Goal: Task Accomplishment & Management: Use online tool/utility

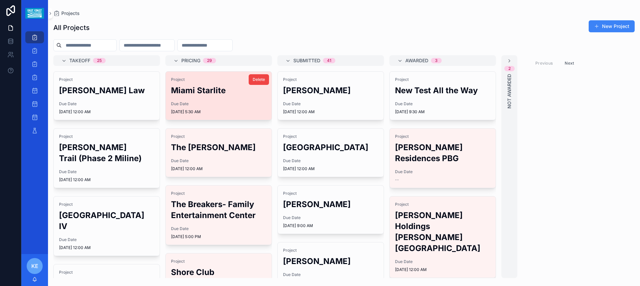
click at [196, 98] on div "Project Miami Starlite Due Date [DATE] 5:30 AM" at bounding box center [219, 96] width 106 height 48
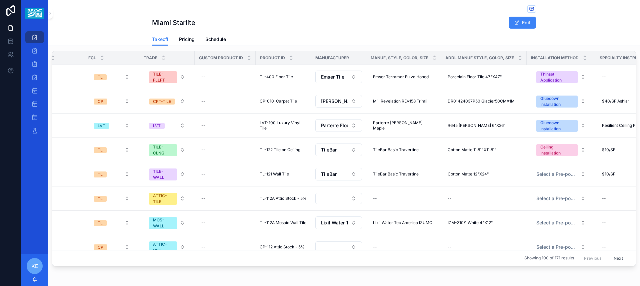
scroll to position [0, 86]
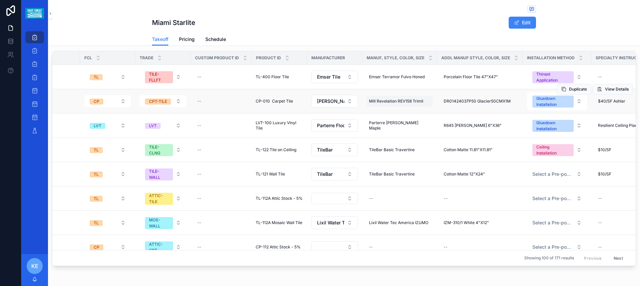
click at [404, 99] on span "Mill Revelation REV158 Trimli" at bounding box center [396, 101] width 54 height 5
click at [448, 35] on div "Takeoff Pricing Schedule" at bounding box center [344, 39] width 384 height 13
click at [474, 99] on span "DR01424037P50 Glacier50CMX1M" at bounding box center [476, 101] width 67 height 5
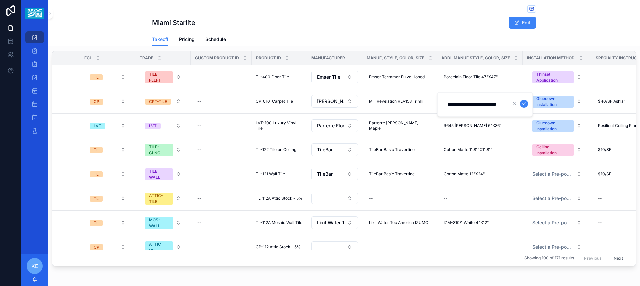
click at [441, 9] on div "scrollable content" at bounding box center [344, 9] width 384 height 8
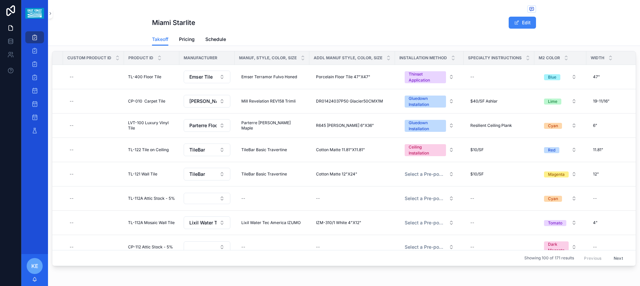
scroll to position [0, 214]
click at [476, 99] on span "$40/SF Ashlar" at bounding box center [482, 101] width 27 height 5
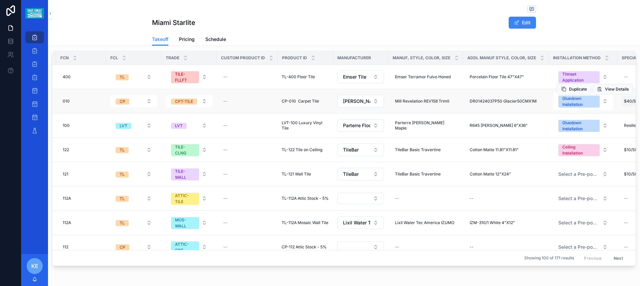
scroll to position [0, 0]
